Goal: Information Seeking & Learning: Learn about a topic

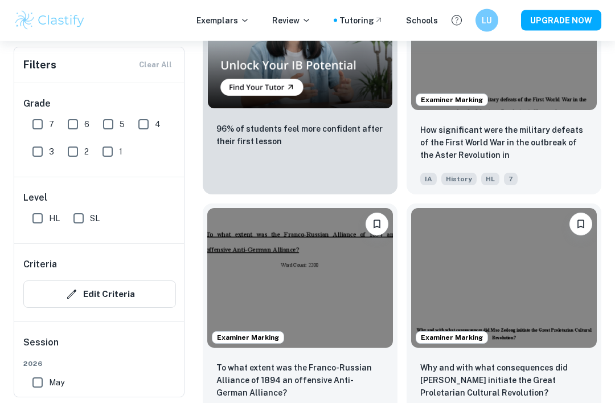
scroll to position [1147, 0]
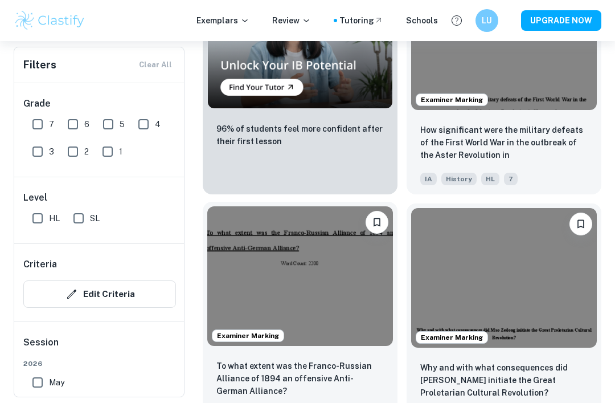
click at [357, 289] on img at bounding box center [300, 276] width 186 height 140
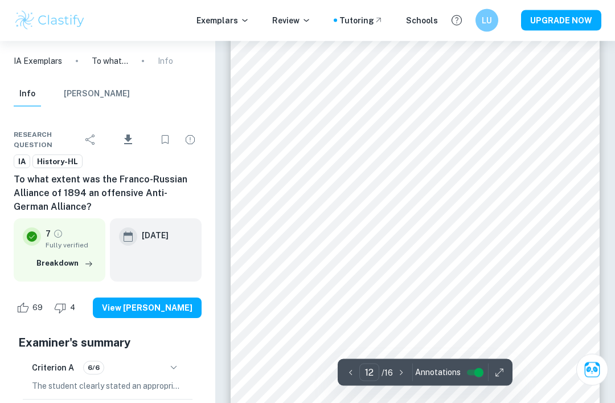
scroll to position [6133, 0]
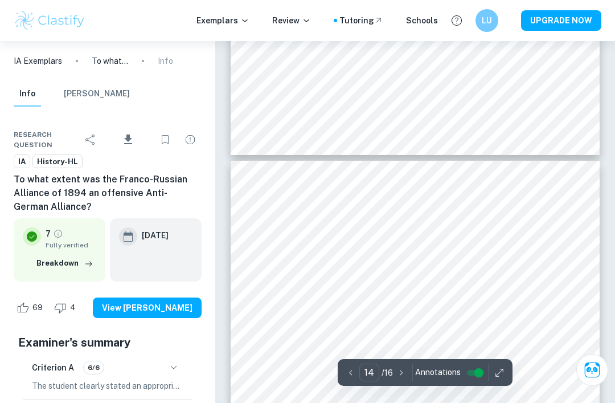
type input "13"
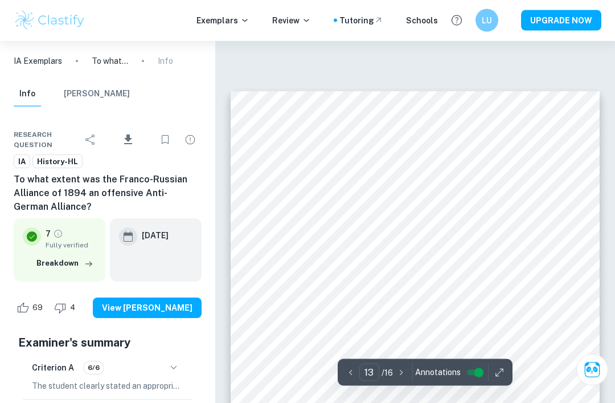
scroll to position [6448, 0]
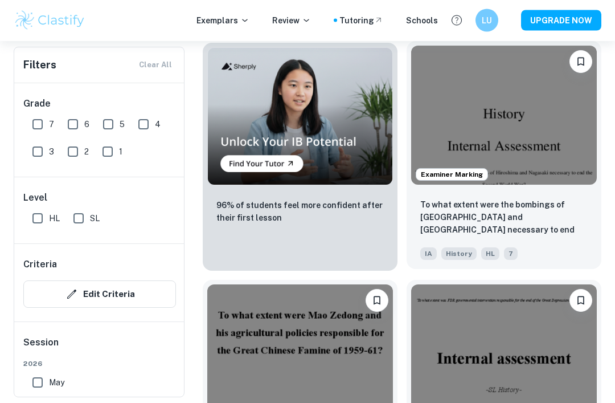
scroll to position [2969, 0]
click at [554, 149] on img at bounding box center [504, 116] width 186 height 140
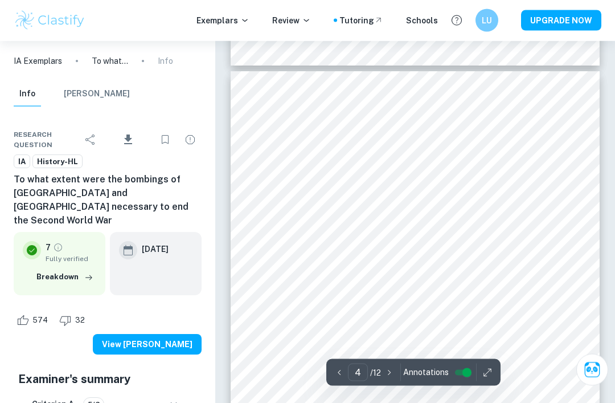
scroll to position [1552, 0]
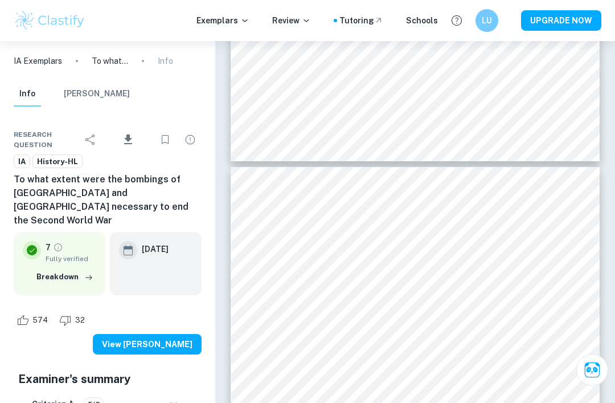
type input "3"
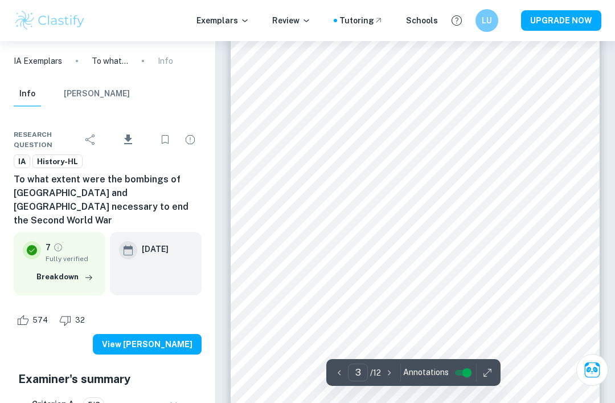
scroll to position [1138, 0]
